Goal: Transaction & Acquisition: Purchase product/service

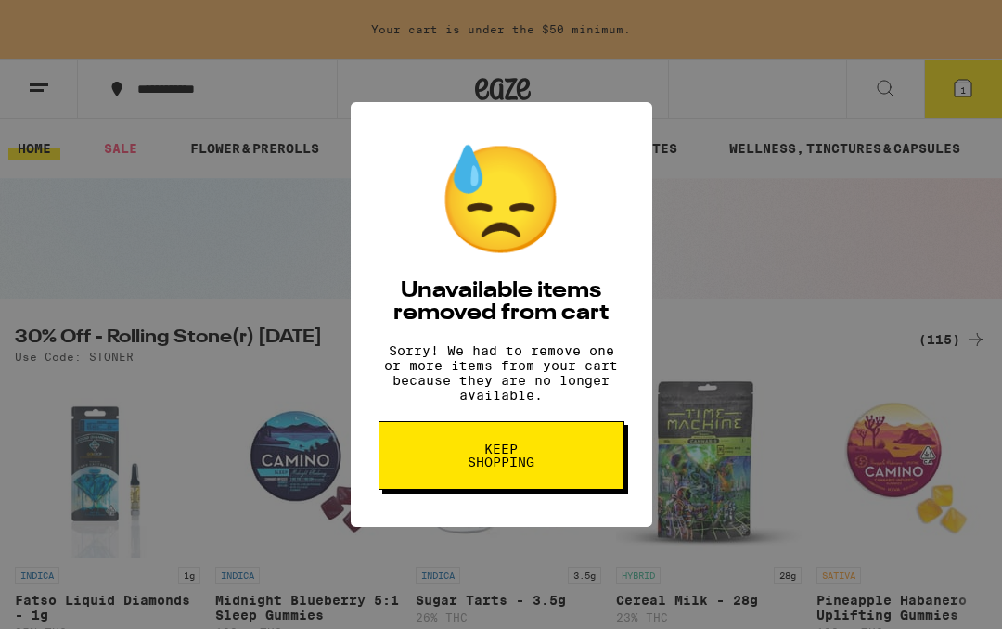
click at [586, 470] on button "Keep Shopping" at bounding box center [501, 455] width 246 height 69
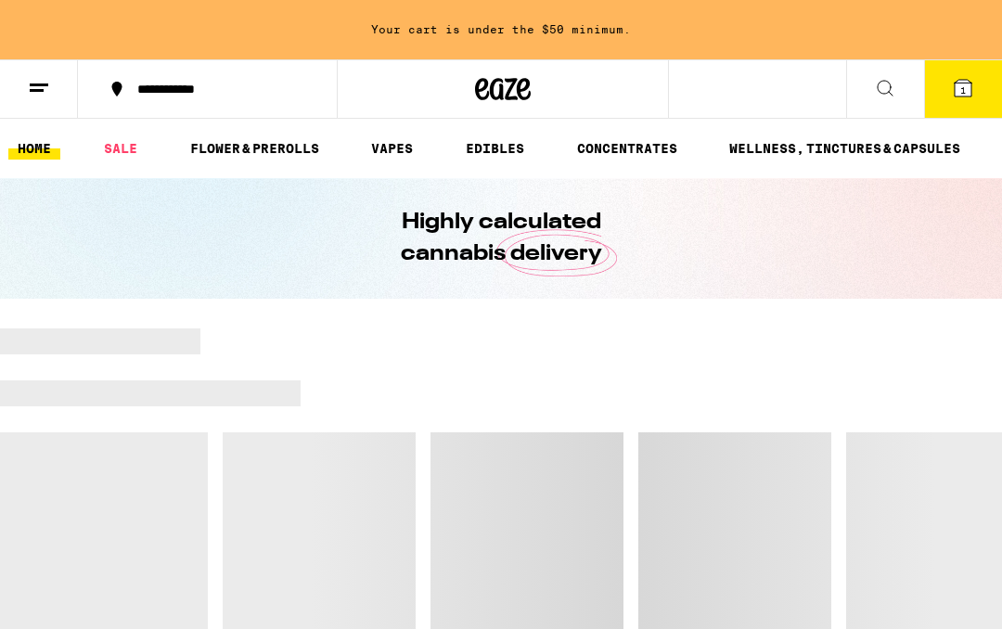
click at [966, 97] on icon at bounding box center [963, 88] width 22 height 22
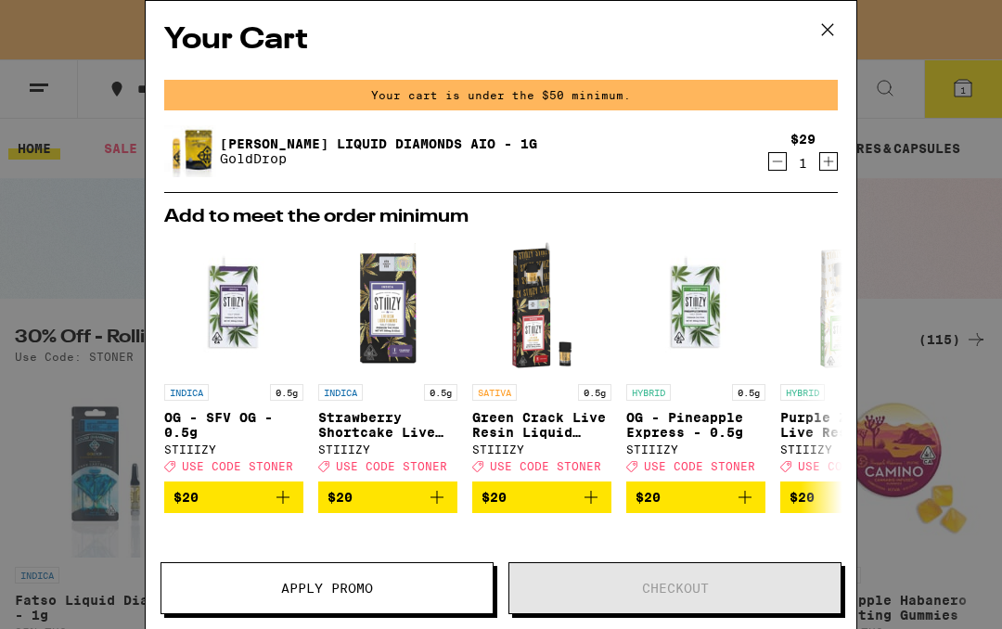
click at [819, 38] on icon at bounding box center [827, 30] width 28 height 28
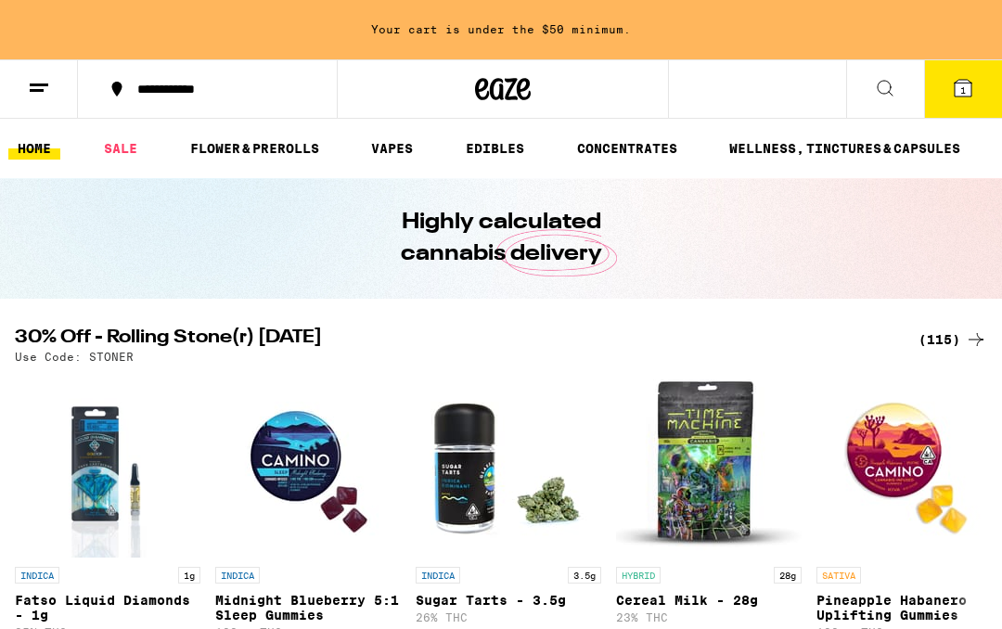
click at [953, 343] on div "(115)" at bounding box center [952, 339] width 69 height 22
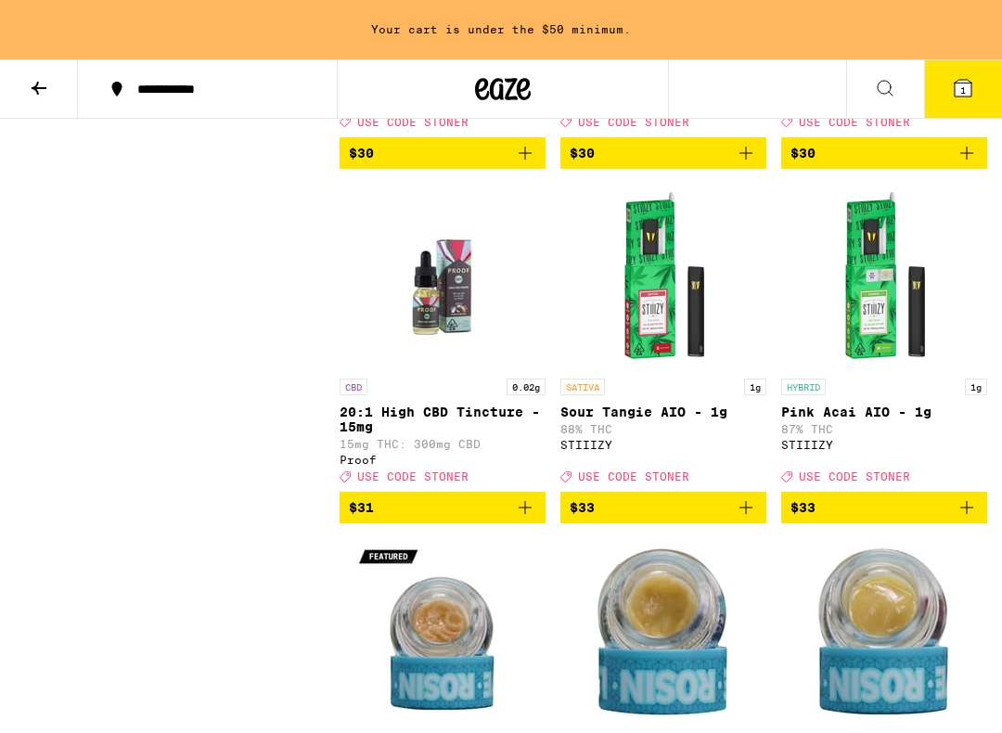
scroll to position [9307, 0]
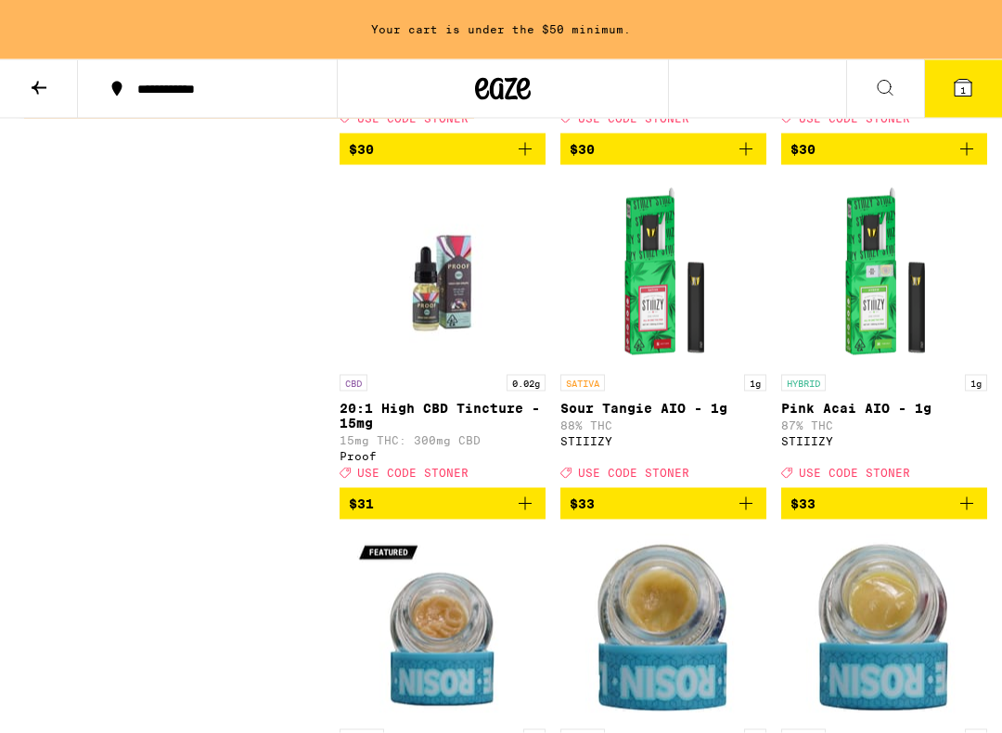
click at [958, 88] on icon at bounding box center [962, 88] width 17 height 17
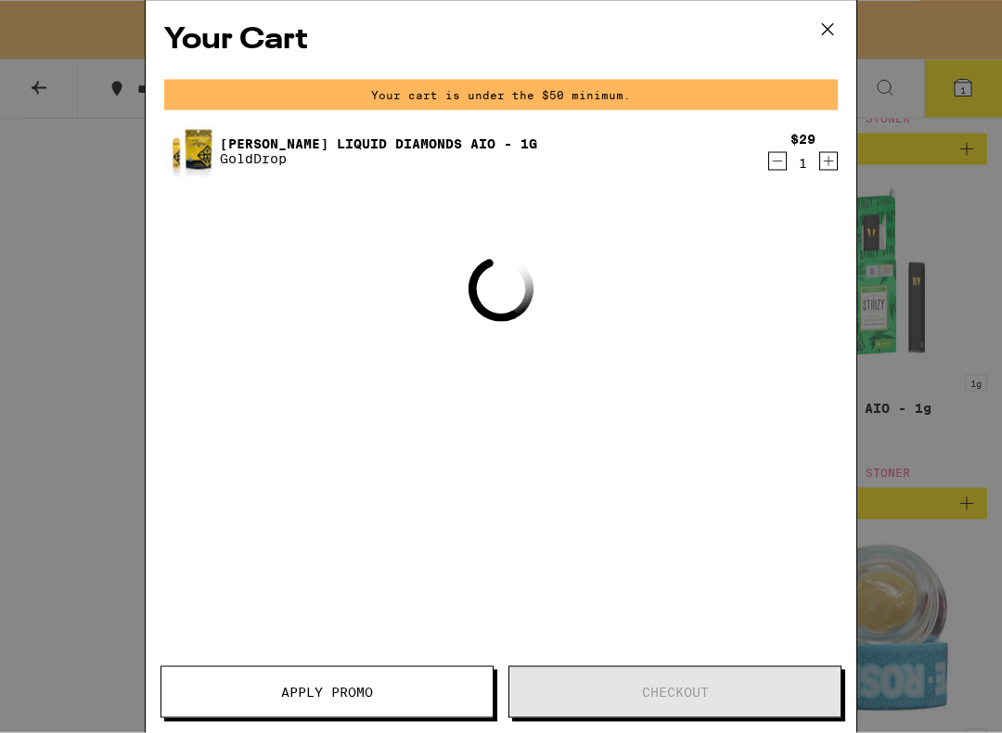
scroll to position [9308, 0]
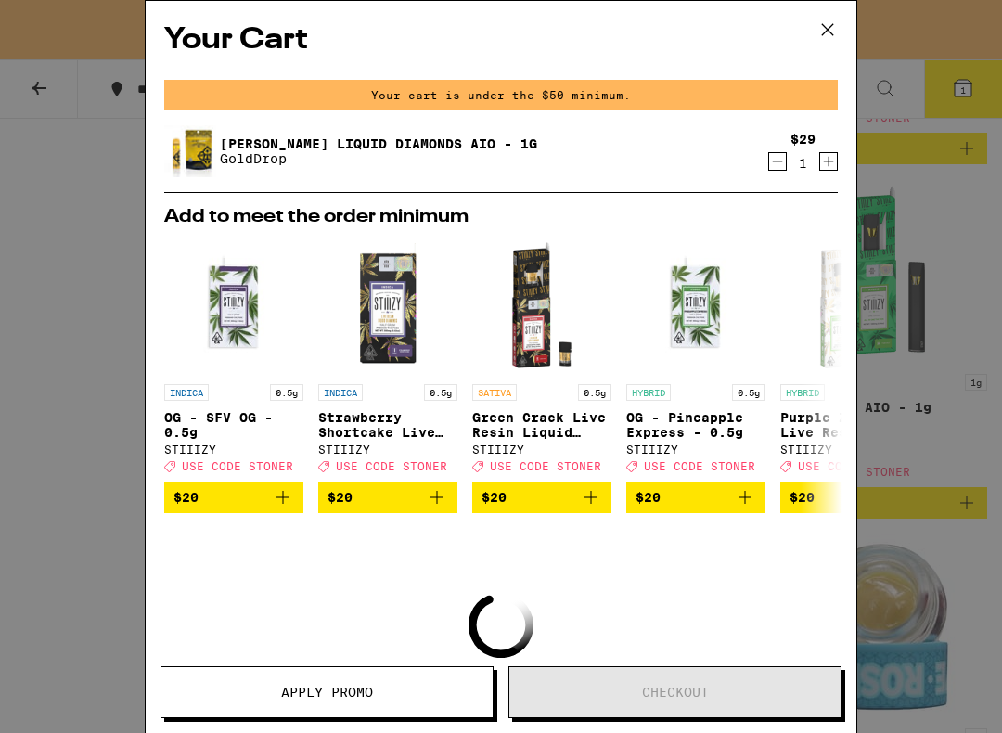
click at [831, 25] on icon at bounding box center [827, 30] width 28 height 28
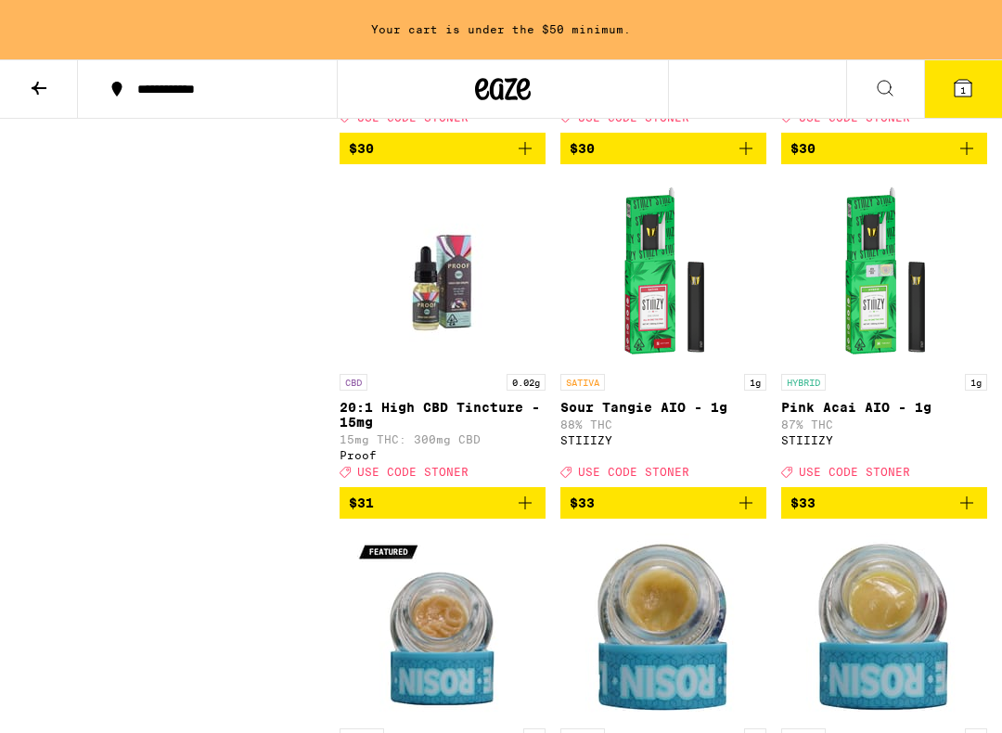
click at [975, 160] on icon "Add to bag" at bounding box center [966, 148] width 22 height 22
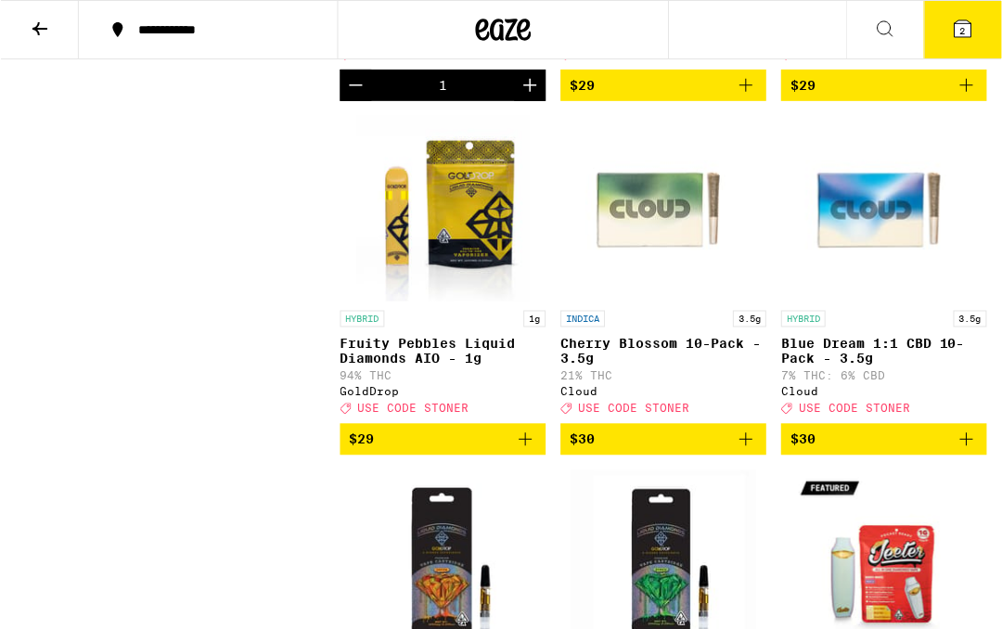
scroll to position [8264, 0]
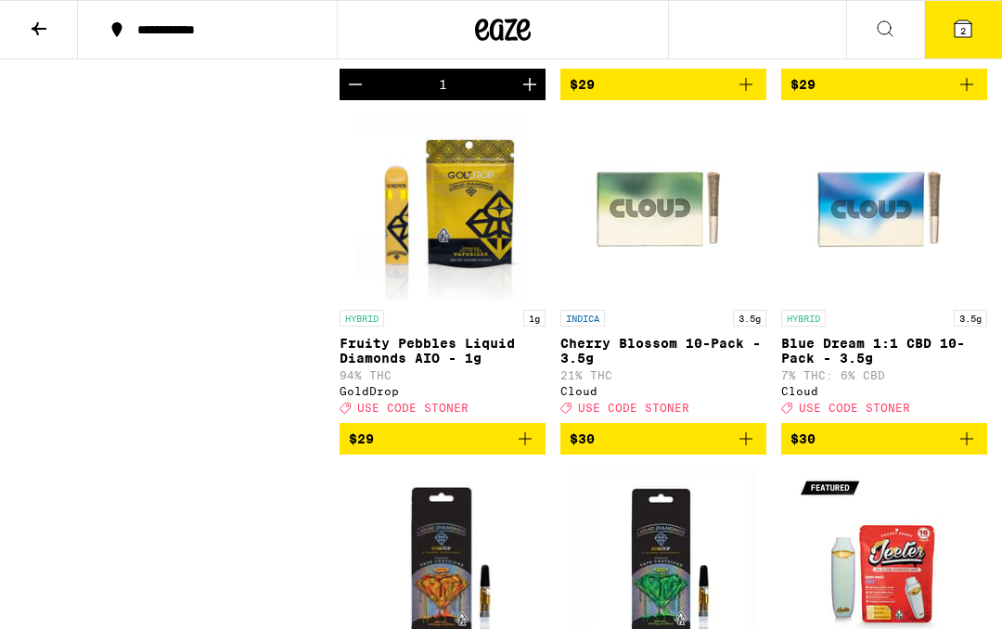
click at [966, 96] on icon "Add to bag" at bounding box center [966, 84] width 22 height 22
click at [978, 48] on button "3" at bounding box center [963, 30] width 78 height 58
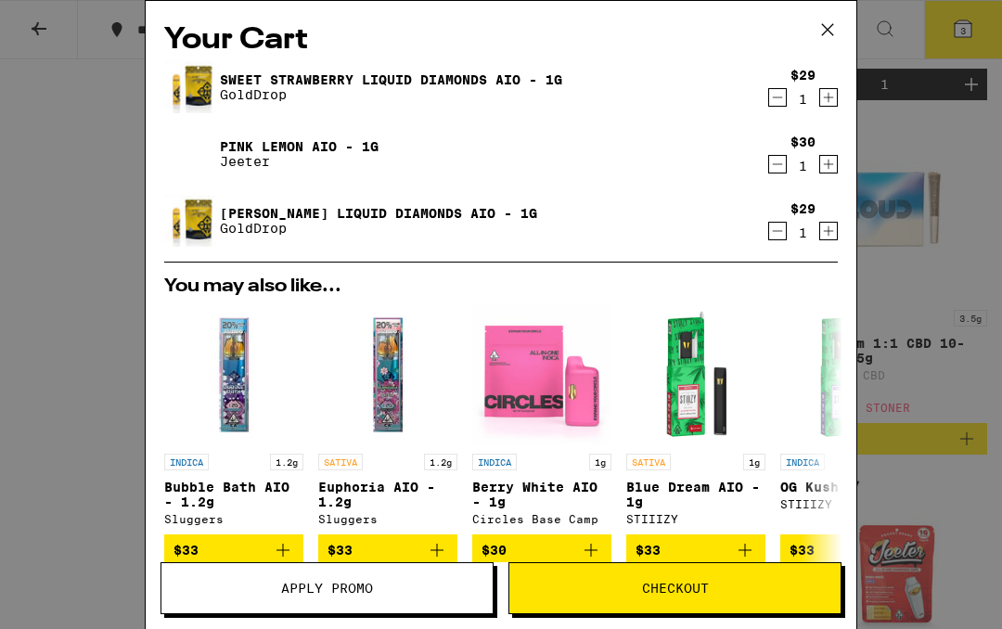
scroll to position [63, 0]
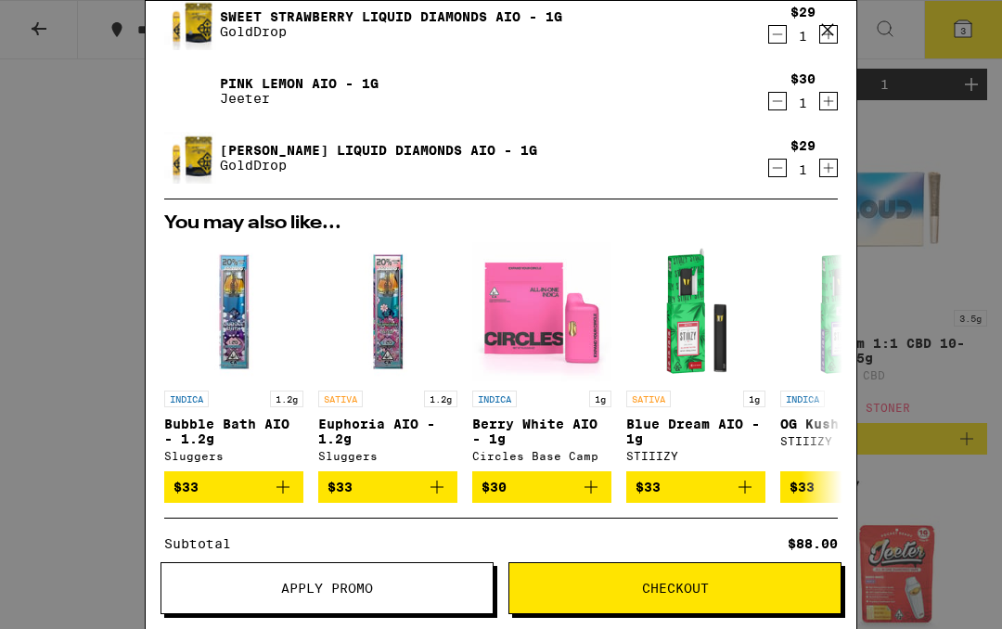
click at [801, 584] on span "Checkout" at bounding box center [674, 588] width 331 height 13
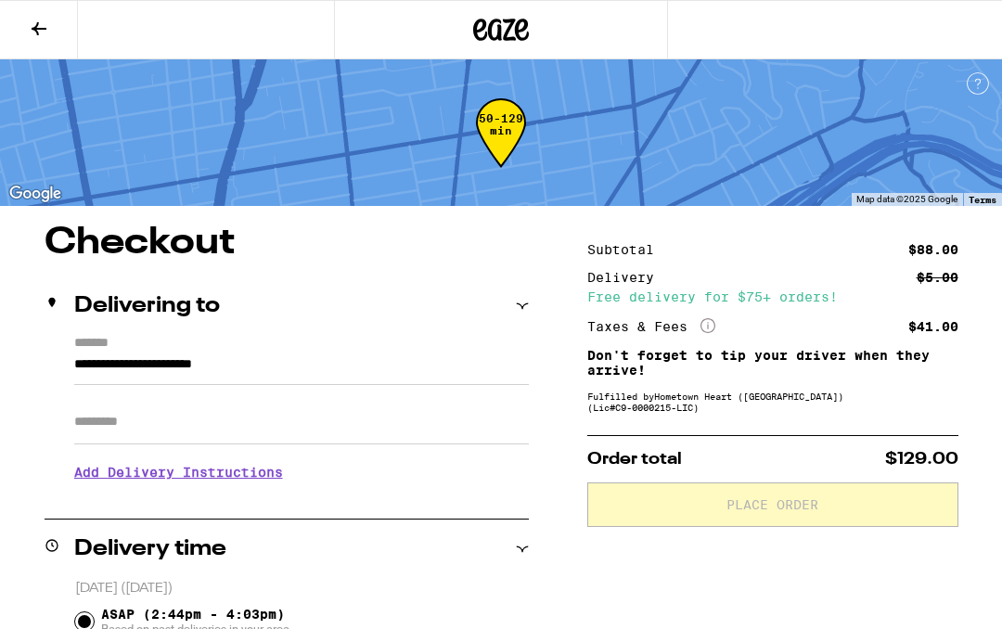
click at [38, 13] on button at bounding box center [39, 30] width 78 height 58
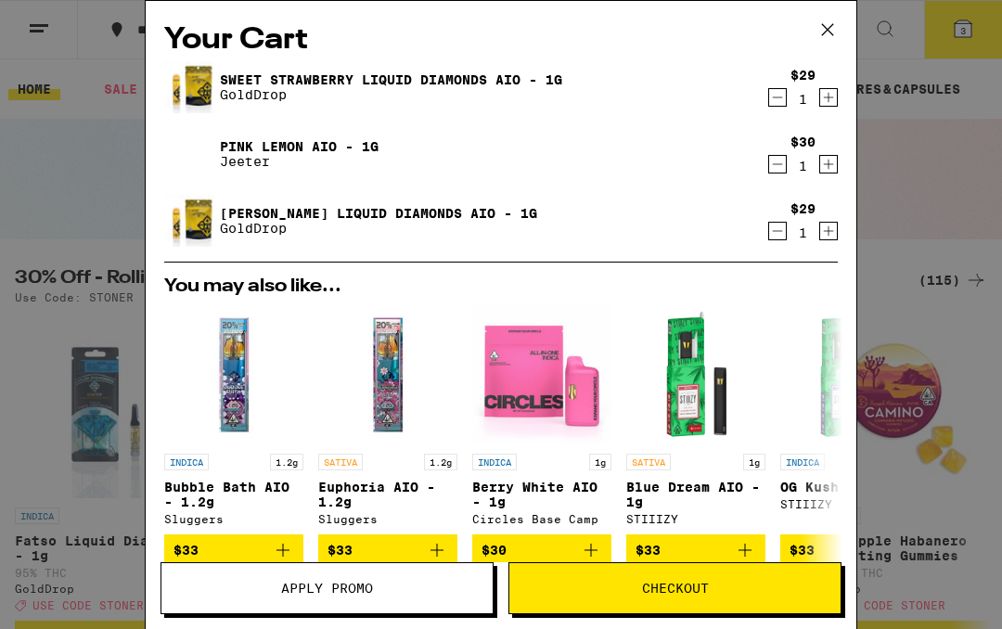
click at [335, 583] on span "Apply Promo" at bounding box center [327, 588] width 92 height 13
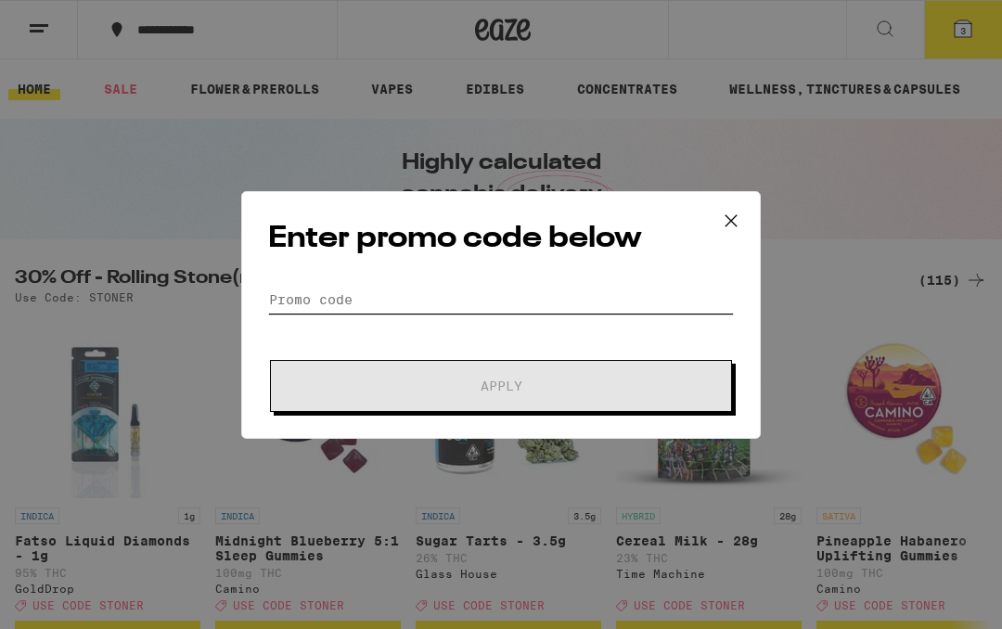
click at [369, 301] on input "Promo Code" at bounding box center [501, 300] width 466 height 28
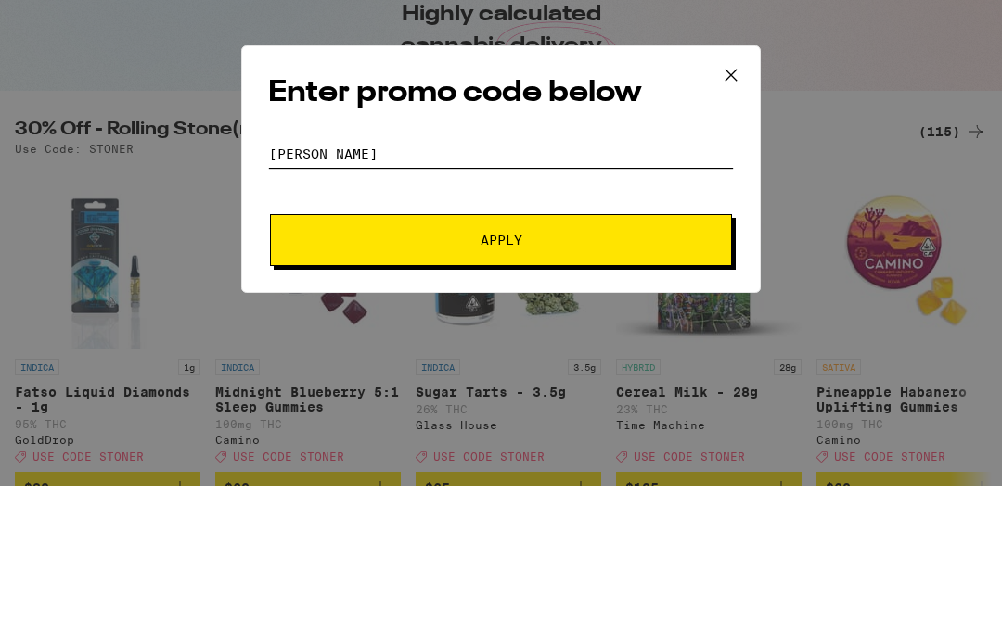
type input "[PERSON_NAME]"
click at [671, 363] on button "Apply" at bounding box center [501, 389] width 462 height 52
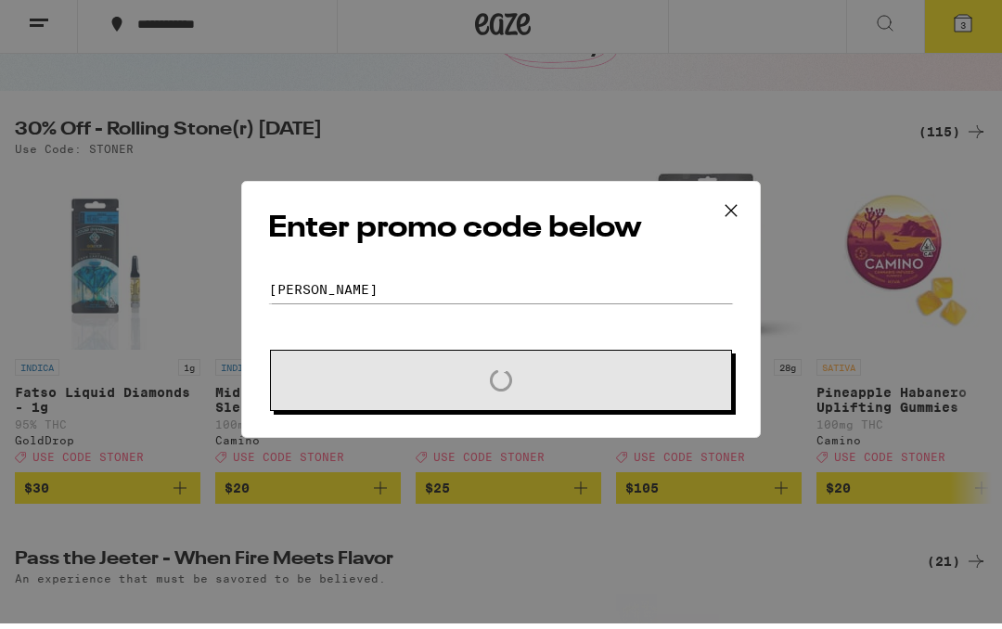
scroll to position [148, 0]
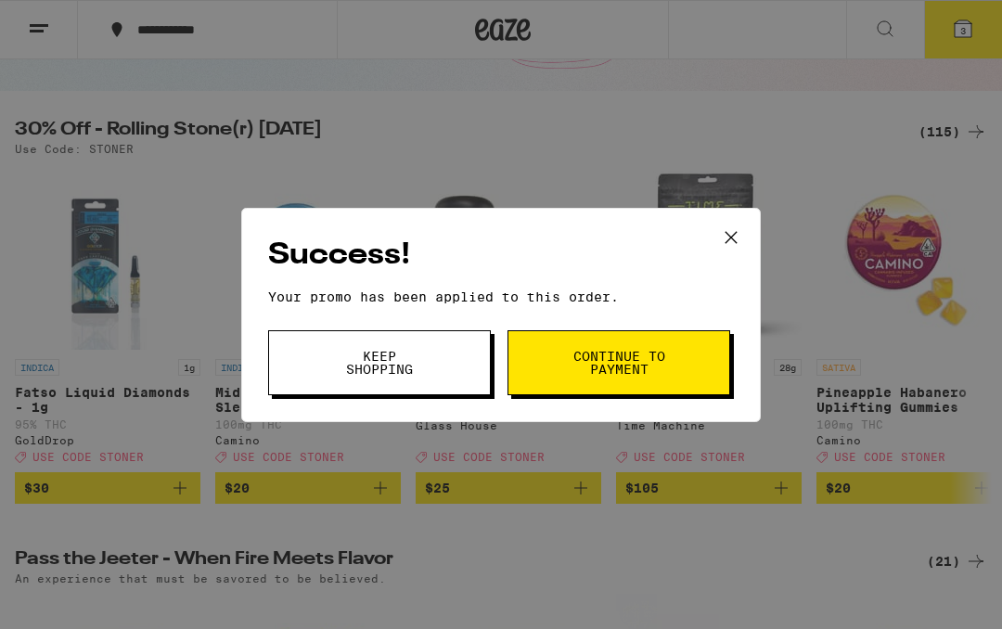
click at [701, 352] on button "Continue to payment" at bounding box center [618, 362] width 223 height 65
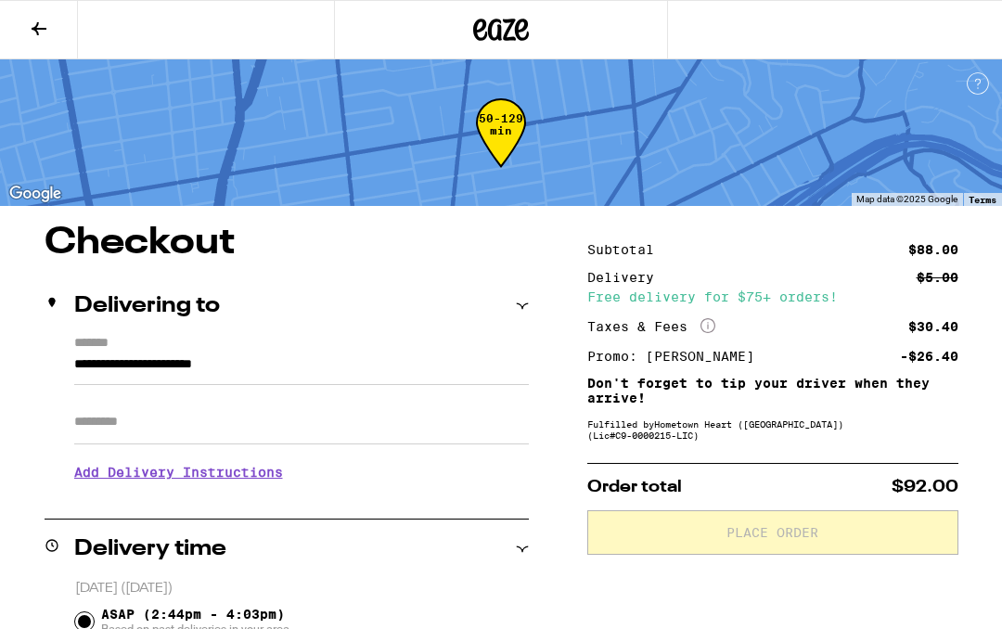
click at [42, 31] on icon at bounding box center [39, 29] width 22 height 22
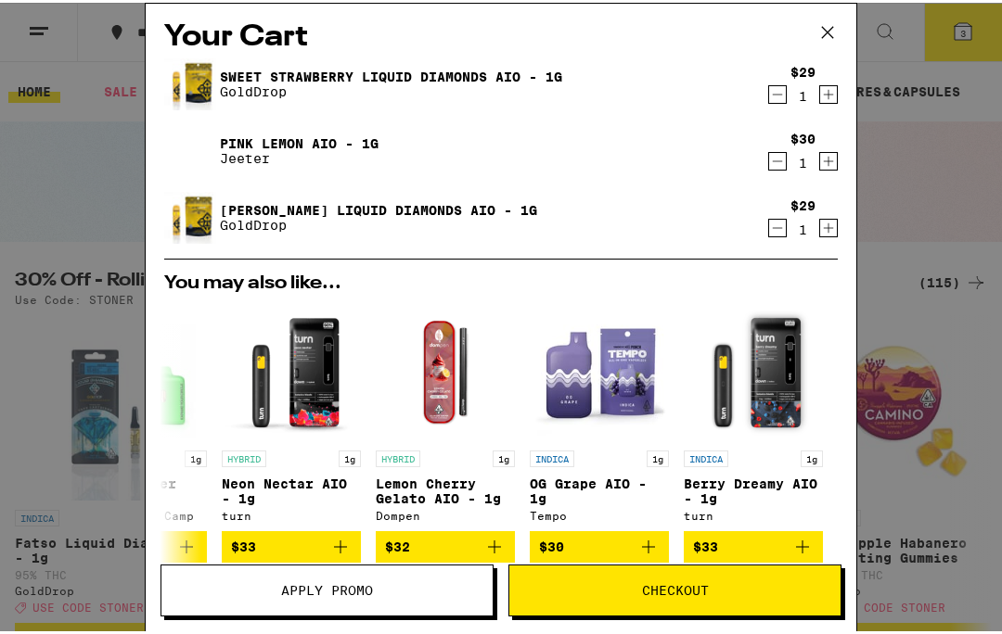
scroll to position [0, 866]
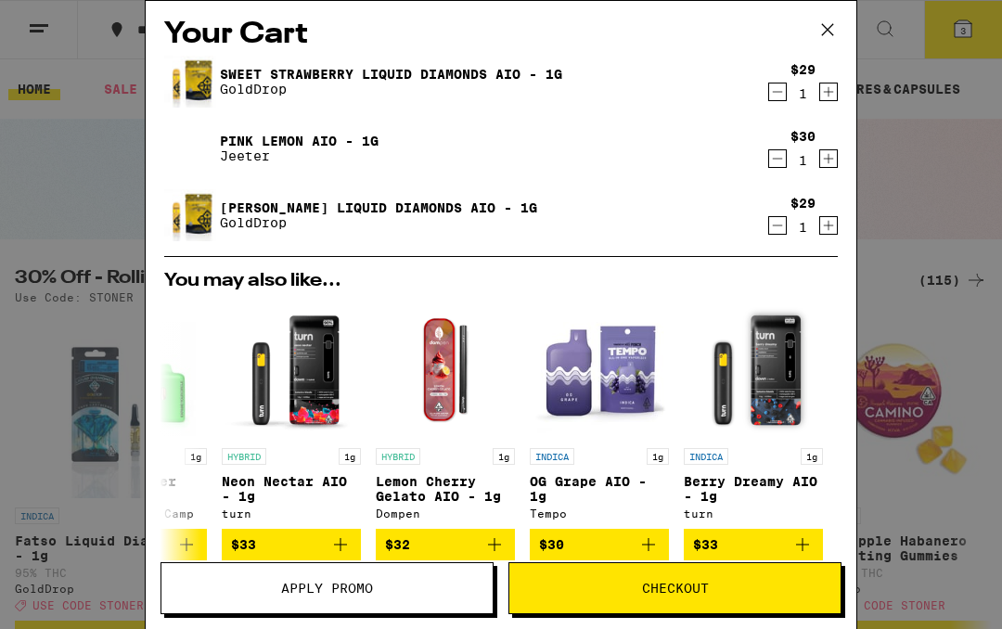
click at [421, 589] on span "Apply Promo" at bounding box center [326, 588] width 331 height 13
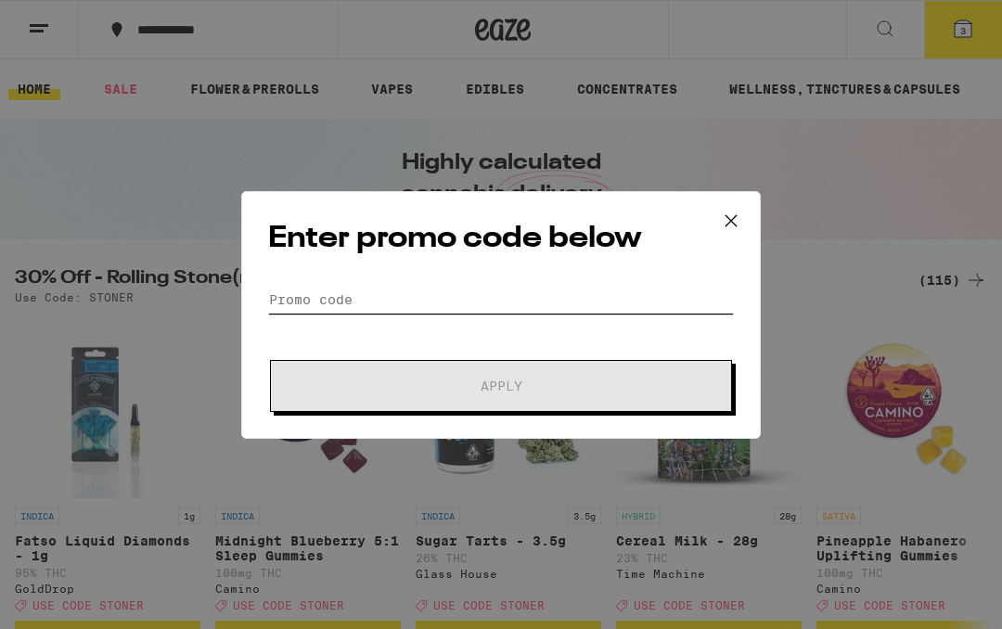
click at [455, 301] on input "Promo Code" at bounding box center [501, 300] width 466 height 28
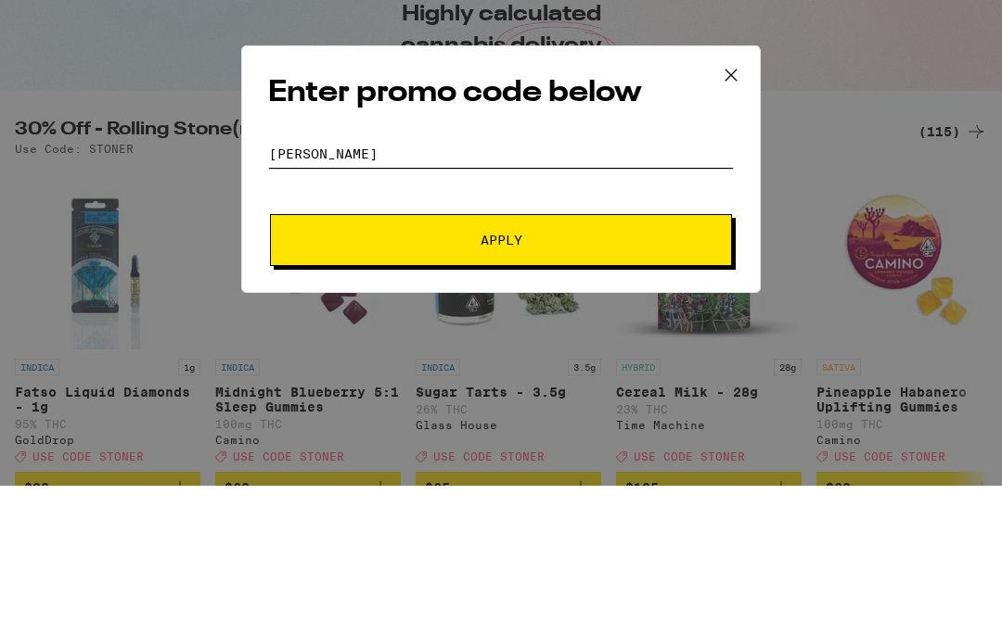
type input "[PERSON_NAME]"
click at [640, 363] on button "Apply" at bounding box center [501, 389] width 462 height 52
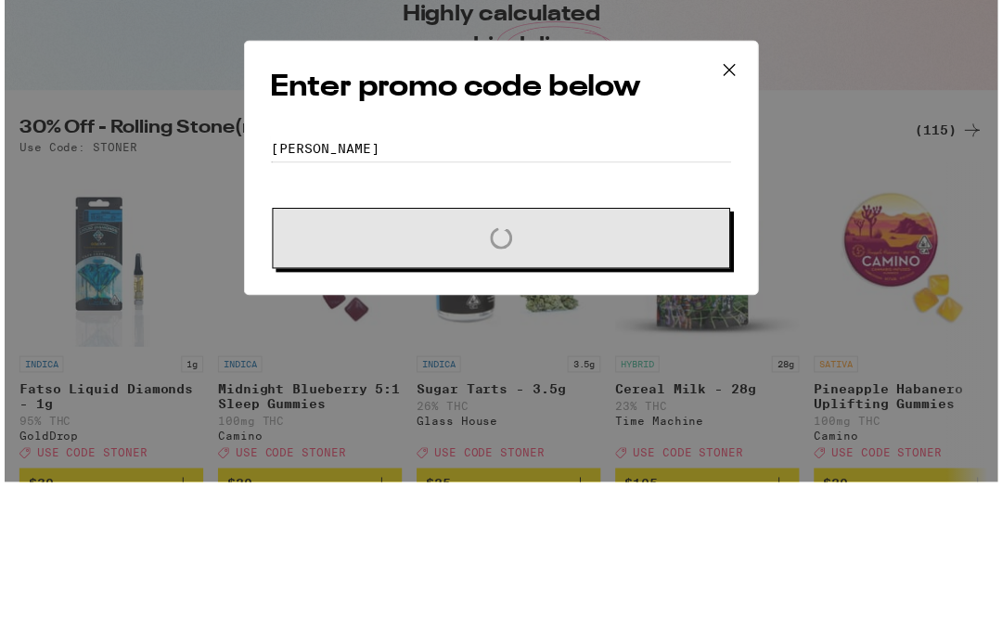
scroll to position [148, 0]
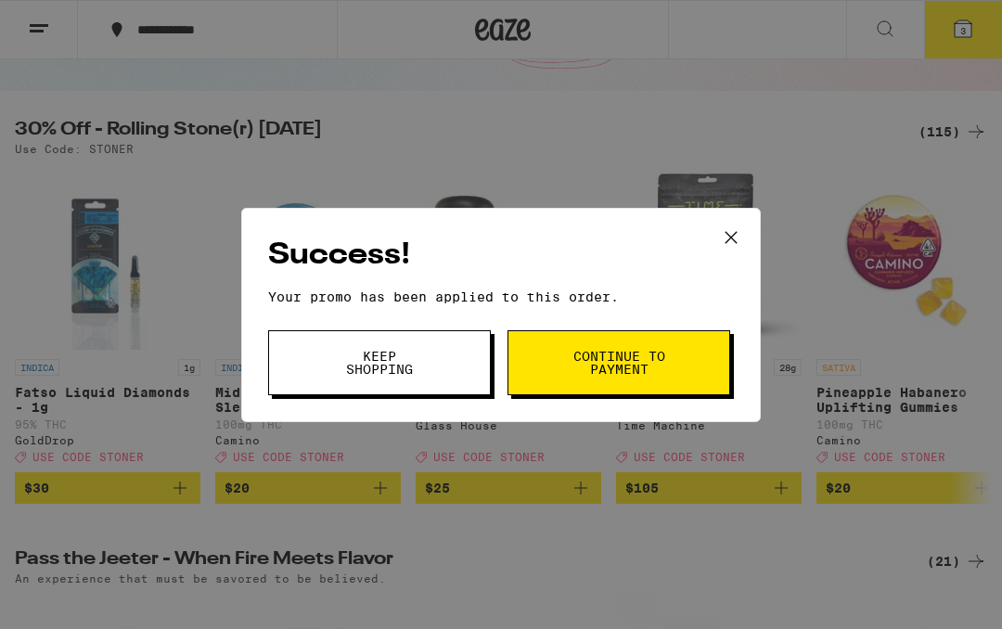
click at [654, 345] on button "Continue to payment" at bounding box center [618, 362] width 223 height 65
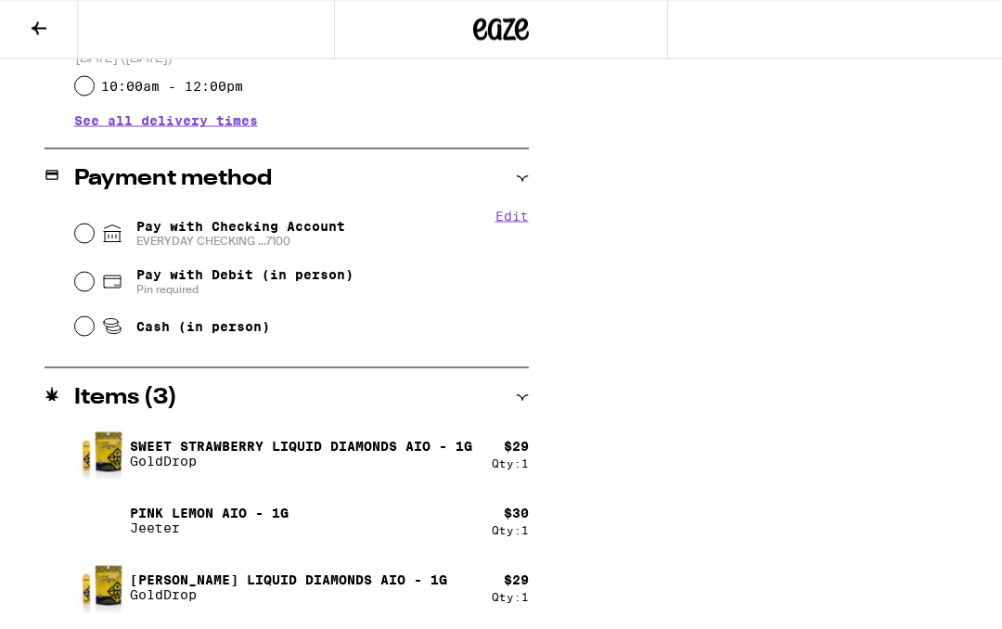
scroll to position [717, 0]
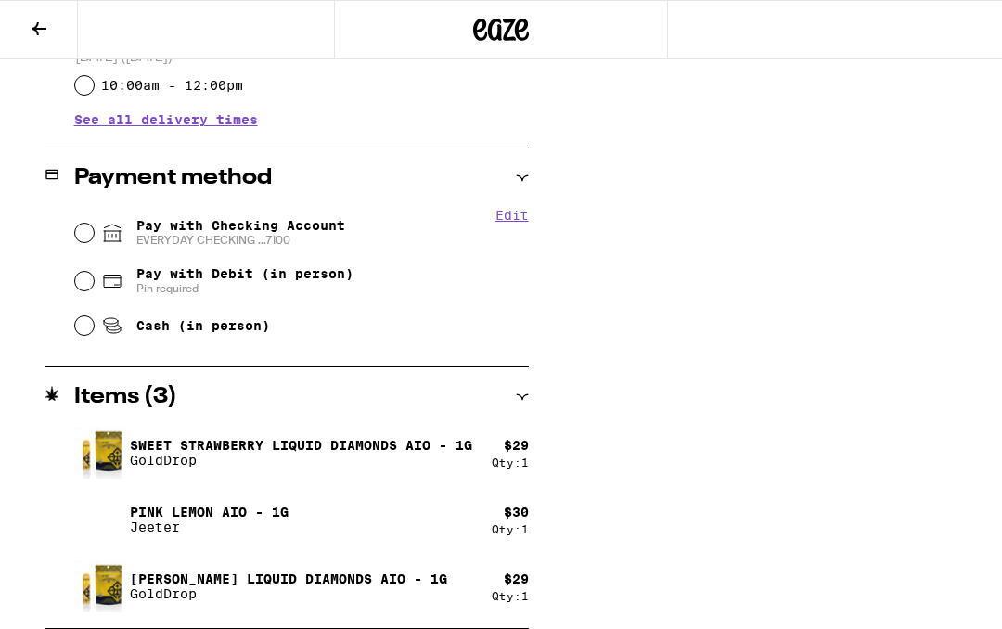
click at [83, 228] on input "Pay with Checking Account EVERYDAY CHECKING ...7100" at bounding box center [84, 233] width 19 height 19
radio input "true"
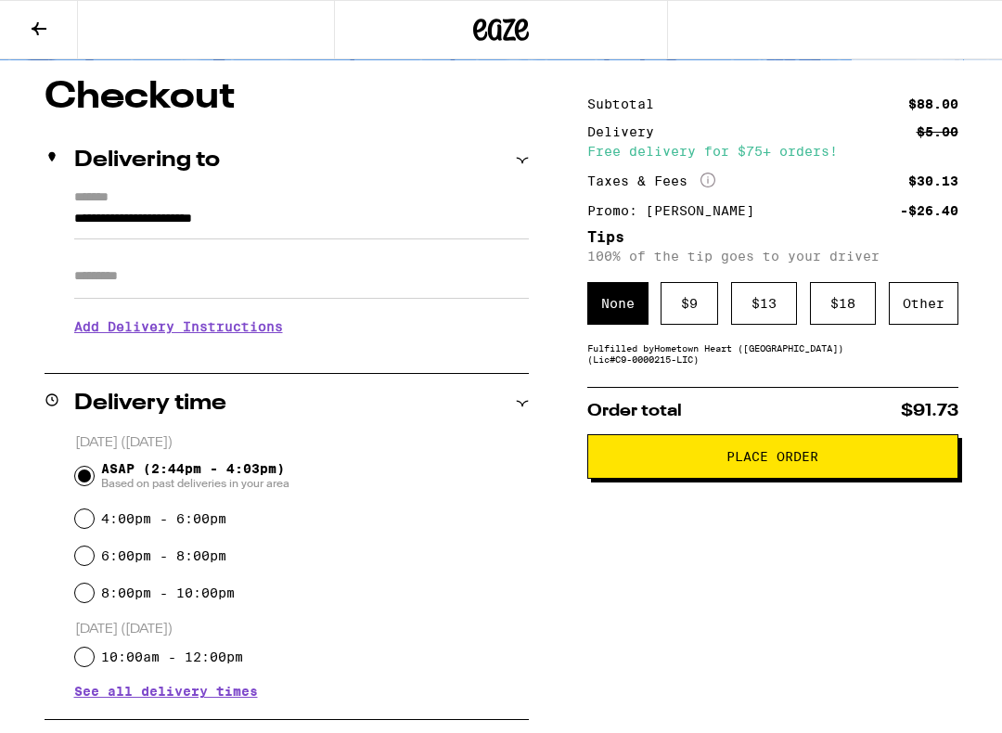
scroll to position [144, 0]
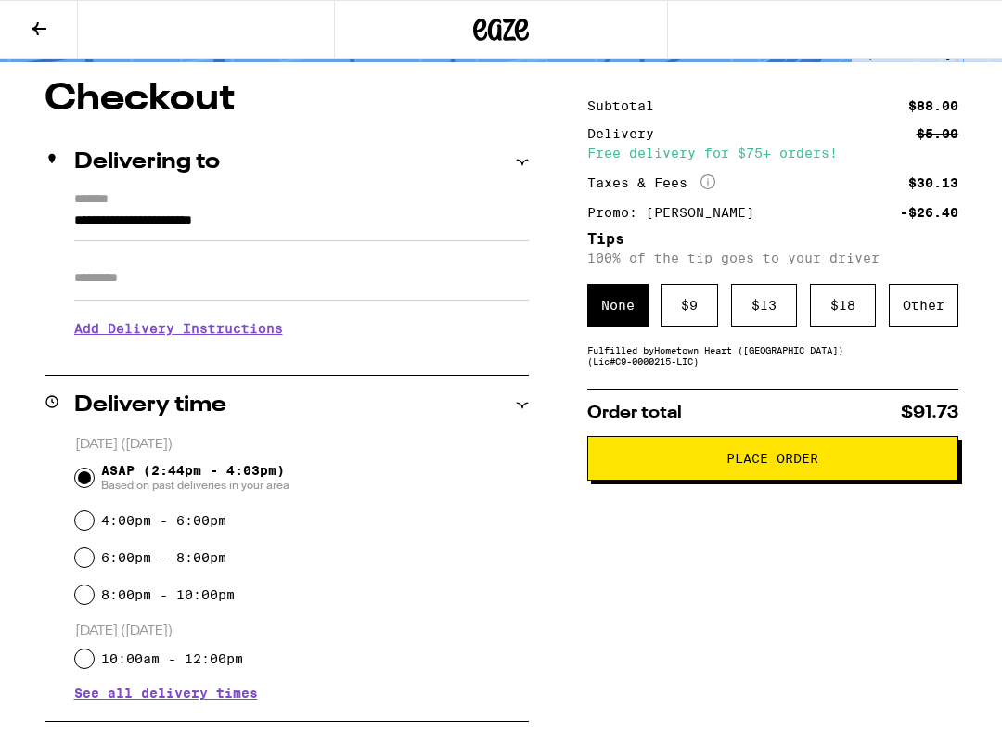
click at [893, 480] on button "Place Order" at bounding box center [772, 458] width 371 height 45
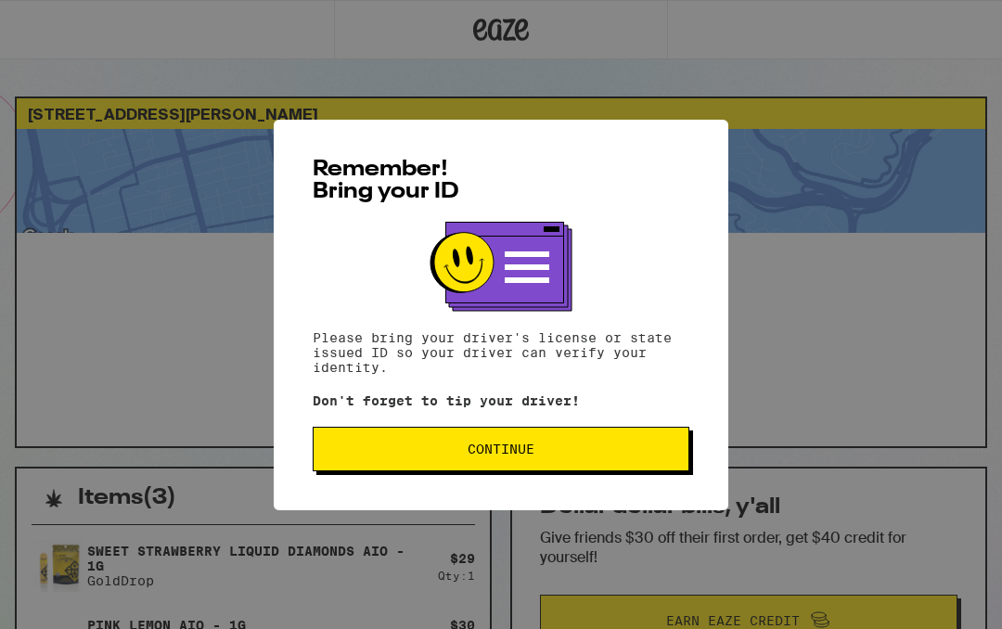
click at [711, 480] on div "Remember! Bring your ID Please bring your driver's license or state issued ID s…" at bounding box center [501, 315] width 455 height 391
click at [712, 460] on div "Remember! Bring your ID Please bring your driver's license or state issued ID s…" at bounding box center [501, 315] width 455 height 391
click at [705, 464] on div "Remember! Bring your ID Please bring your driver's license or state issued ID s…" at bounding box center [501, 315] width 455 height 391
click at [510, 433] on button "Continue" at bounding box center [501, 449] width 377 height 45
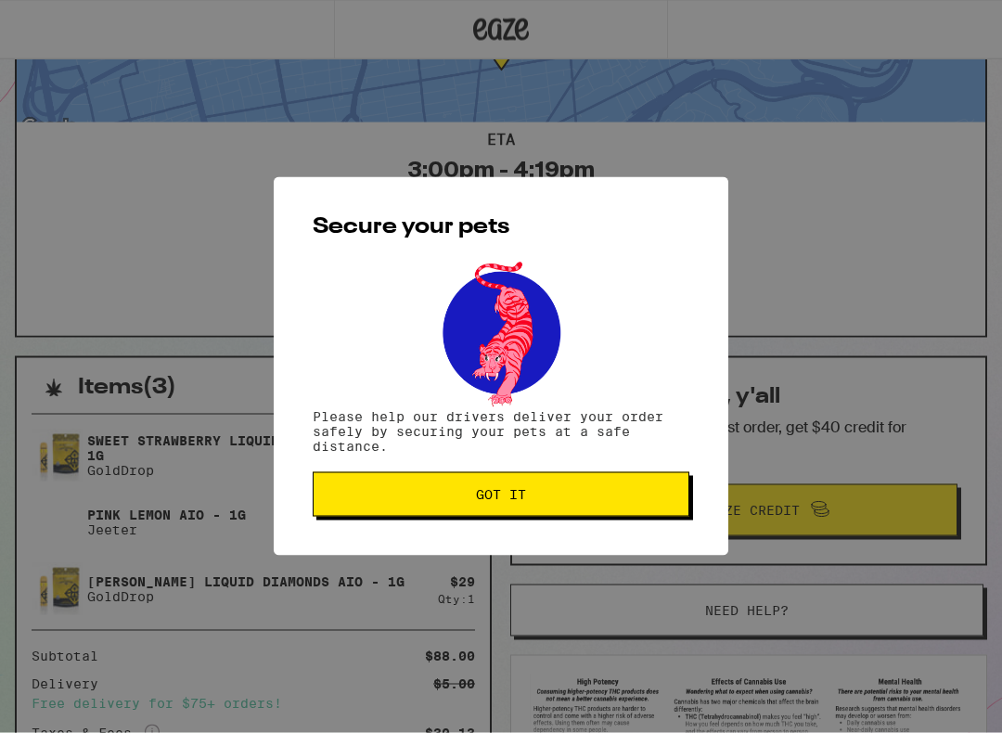
scroll to position [111, 0]
click at [527, 491] on button "Got it" at bounding box center [501, 494] width 377 height 45
